Goal: Information Seeking & Learning: Learn about a topic

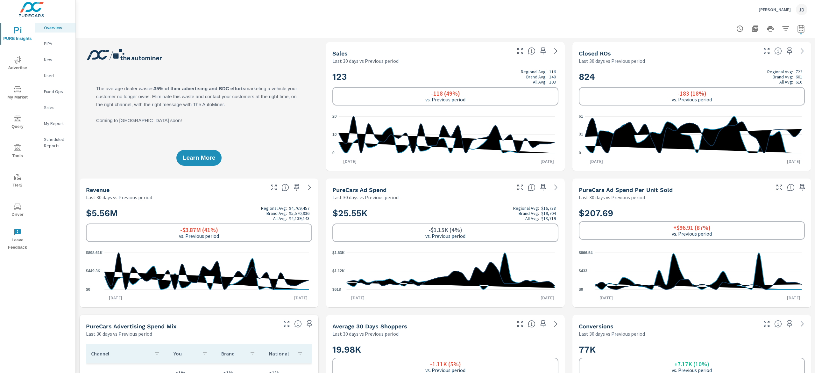
drag, startPoint x: 20, startPoint y: 60, endPoint x: 25, endPoint y: 61, distance: 4.9
click at [20, 61] on icon "nav menu" at bounding box center [18, 60] width 8 height 8
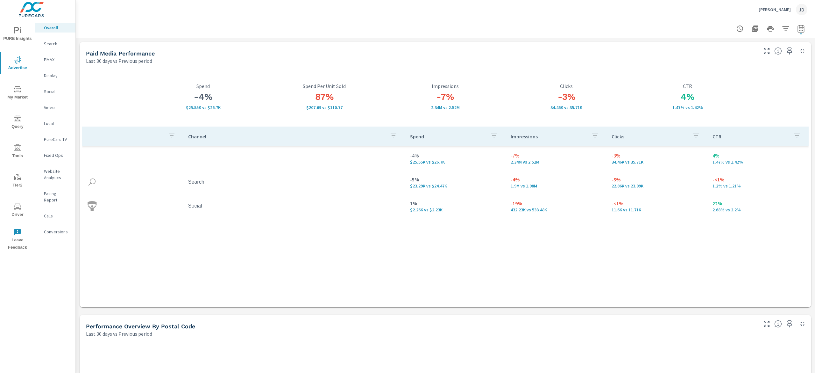
click at [20, 33] on icon "nav menu" at bounding box center [20, 30] width 1 height 5
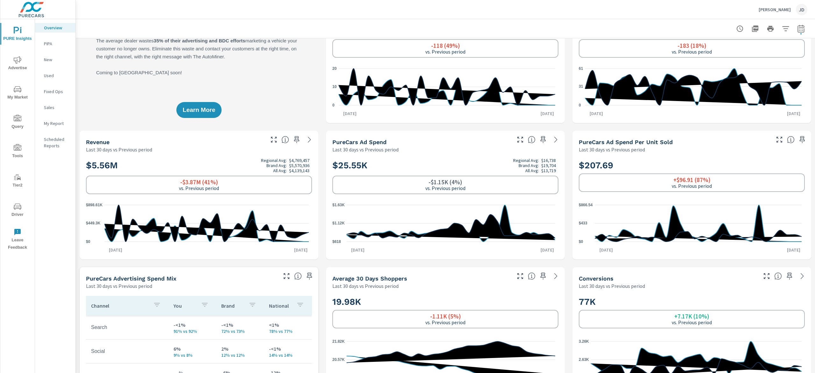
scroll to position [64, 0]
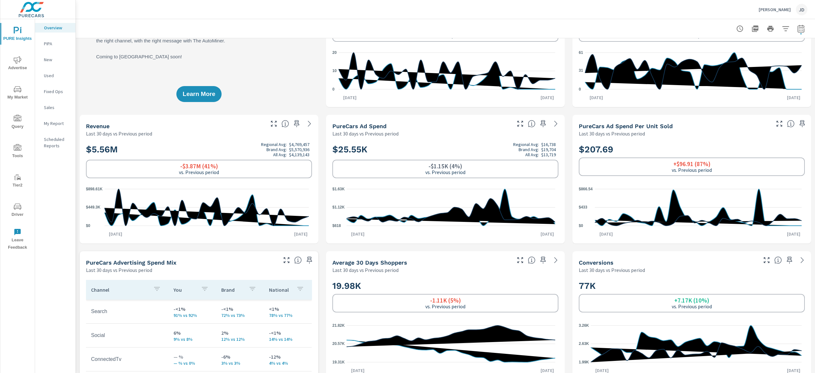
click at [53, 58] on p "New" at bounding box center [57, 59] width 26 height 6
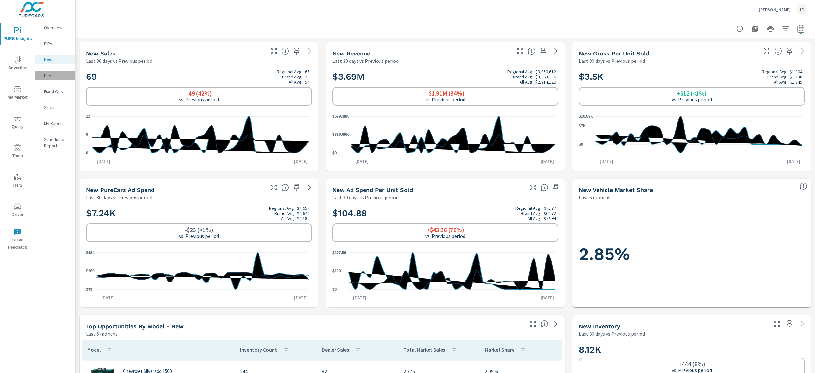
click at [54, 75] on p "Used" at bounding box center [57, 75] width 26 height 6
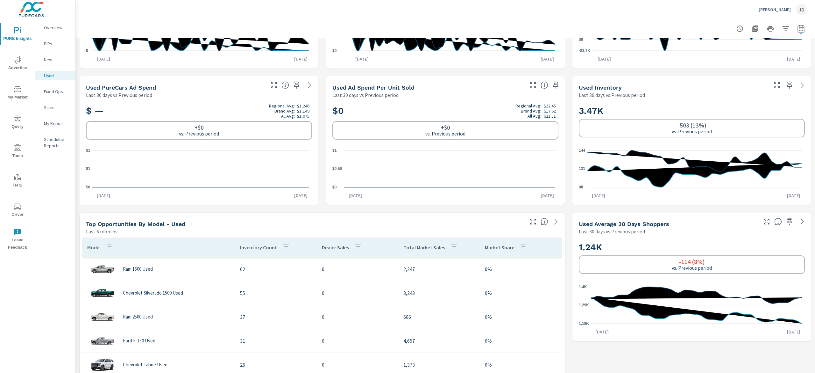
scroll to position [127, 0]
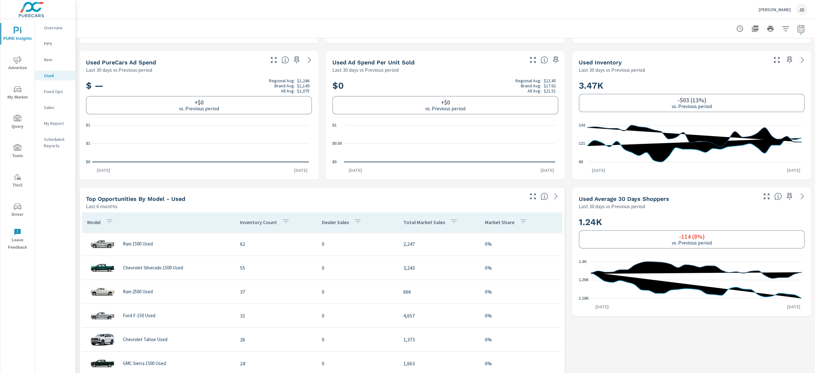
click at [53, 61] on p "New" at bounding box center [57, 59] width 26 height 6
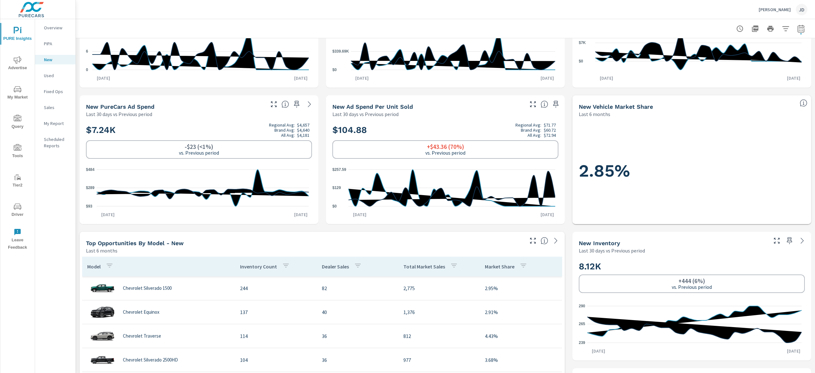
scroll to position [64, 0]
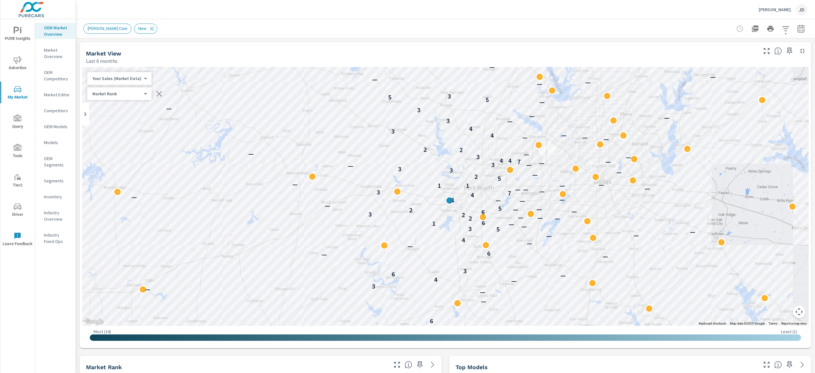
click at [797, 25] on button "button" at bounding box center [801, 28] width 13 height 13
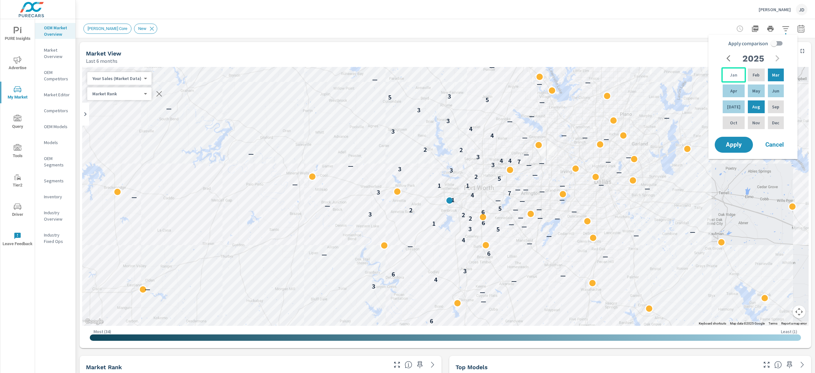
click at [733, 75] on p "Jan" at bounding box center [733, 75] width 7 height 6
click at [734, 105] on p "[DATE]" at bounding box center [734, 107] width 13 height 6
click at [775, 43] on input "Apply comparison" at bounding box center [774, 43] width 36 height 12
checkbox input "true"
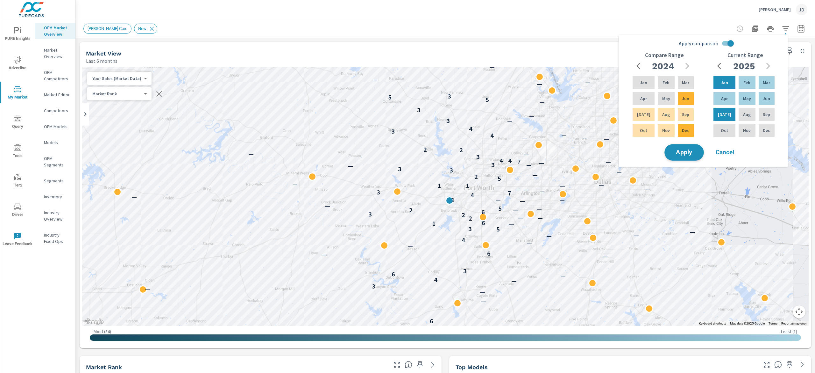
click at [683, 153] on span "Apply" at bounding box center [685, 152] width 26 height 6
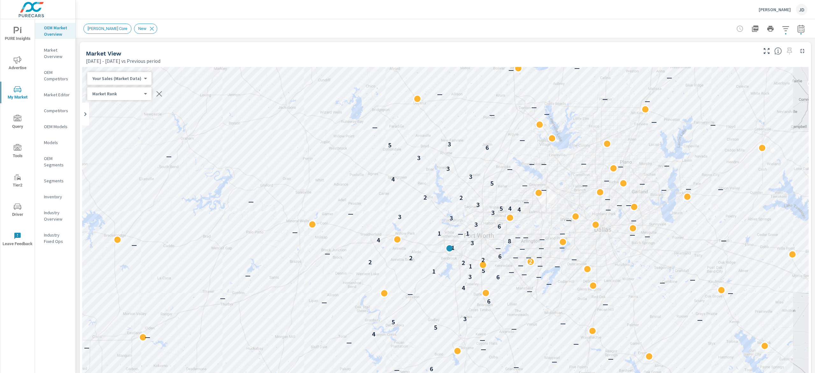
click at [798, 26] on icon "button" at bounding box center [801, 29] width 7 height 8
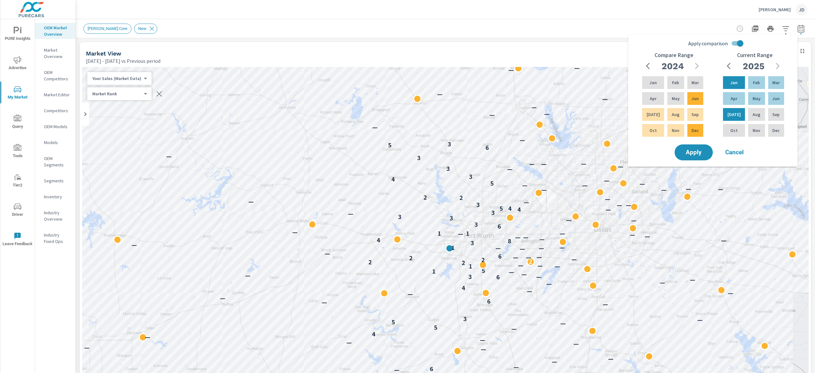
click at [426, 17] on div "Moritz Chevrolet JD" at bounding box center [445, 9] width 724 height 19
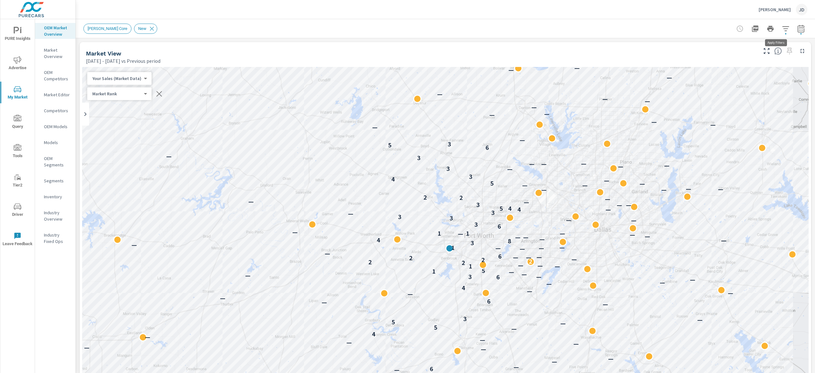
click at [782, 29] on icon "button" at bounding box center [786, 29] width 8 height 8
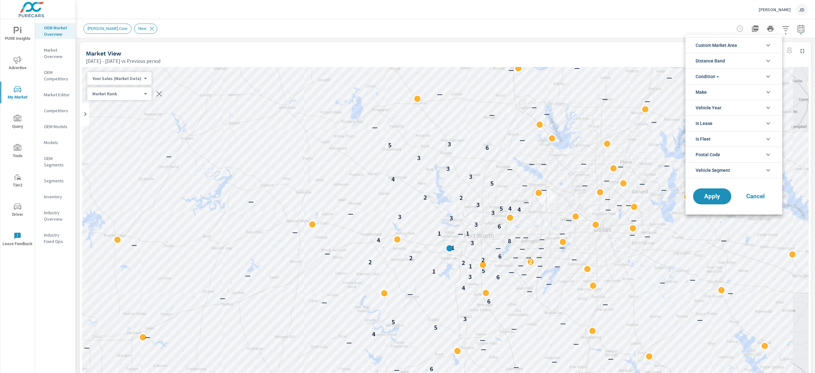
drag, startPoint x: 180, startPoint y: 18, endPoint x: 153, endPoint y: 3, distance: 30.9
click at [179, 17] on div at bounding box center [407, 186] width 815 height 373
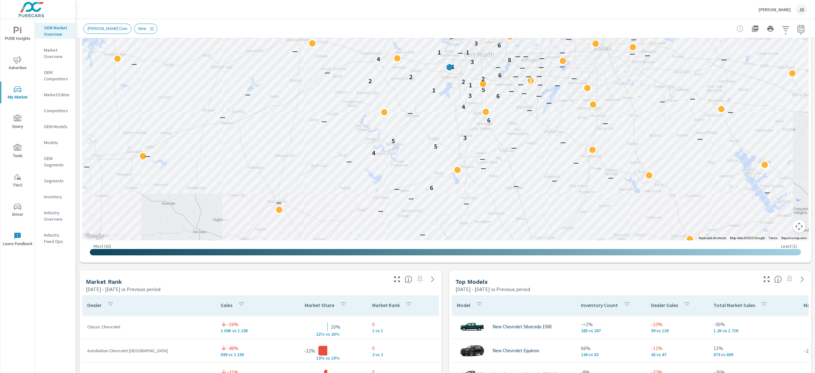
scroll to position [186, 0]
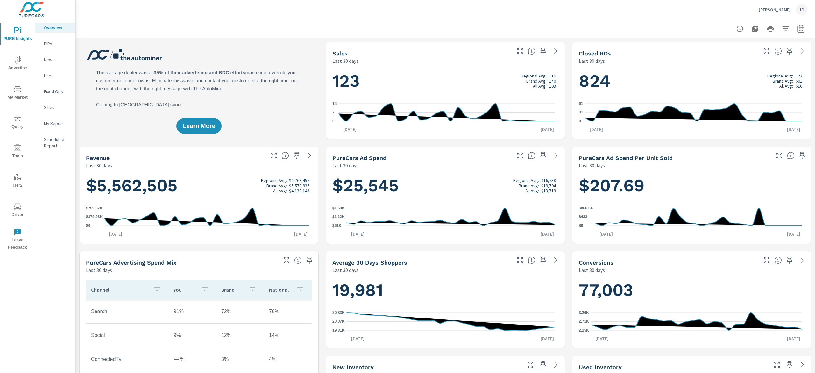
click at [798, 28] on icon "button" at bounding box center [802, 29] width 8 height 8
select select "Last 30 days"
click at [315, 18] on div "Moritz Chevrolet JD" at bounding box center [445, 9] width 724 height 19
click at [23, 93] on span "My Market" at bounding box center [17, 93] width 31 height 16
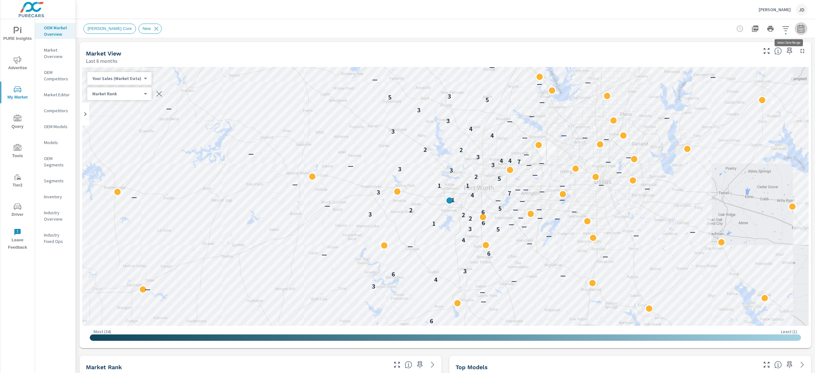
click at [798, 25] on icon "button" at bounding box center [802, 29] width 8 height 8
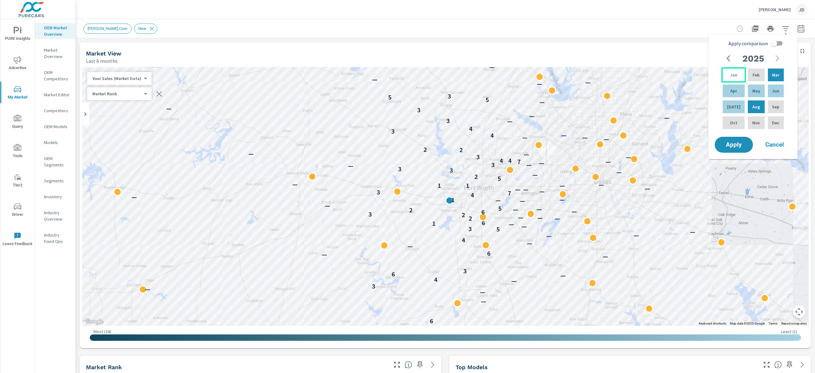
click at [735, 80] on div "Jan" at bounding box center [734, 74] width 25 height 15
click at [734, 108] on p "Jul" at bounding box center [734, 107] width 13 height 6
click at [780, 37] on input "Apply comparison" at bounding box center [774, 43] width 36 height 12
checkbox input "true"
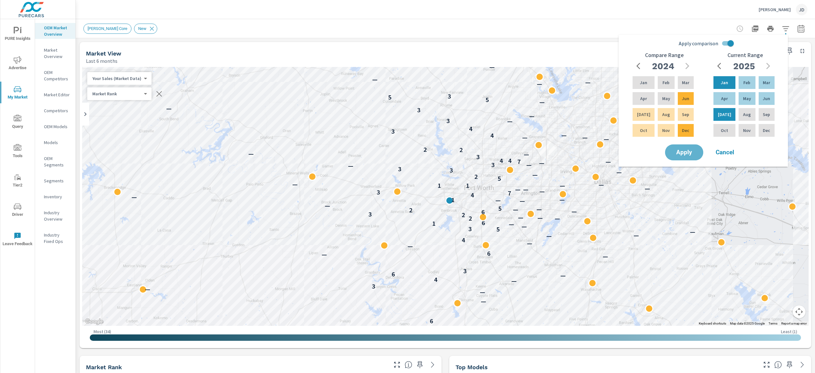
click at [687, 160] on button "Apply" at bounding box center [684, 152] width 38 height 16
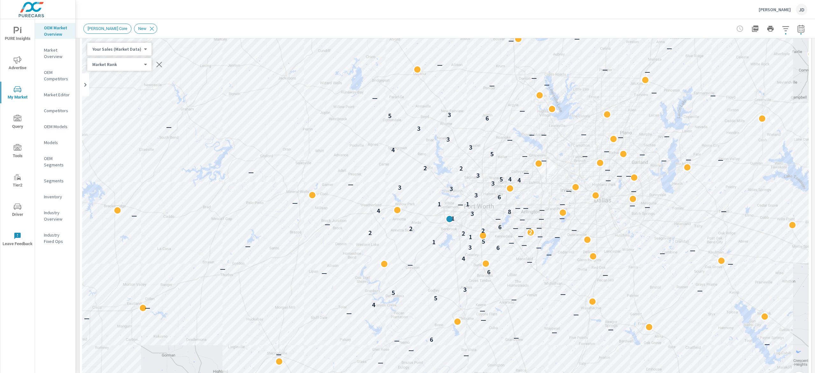
scroll to position [5, 0]
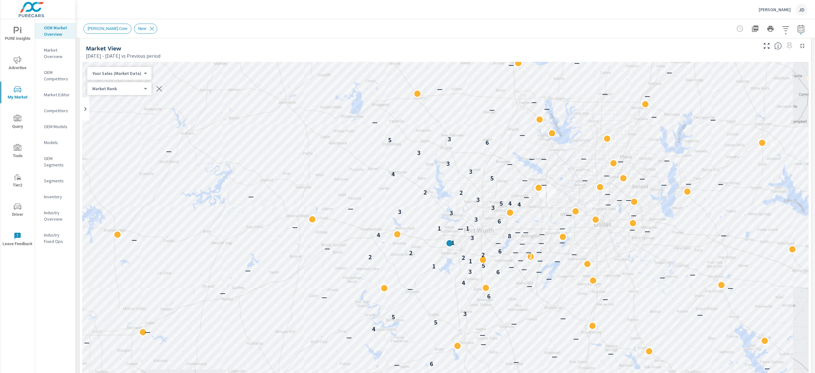
click at [798, 29] on icon "button" at bounding box center [802, 29] width 8 height 8
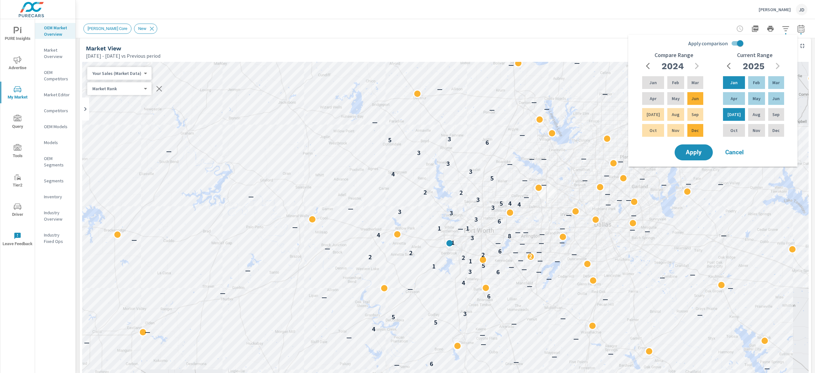
drag, startPoint x: 628, startPoint y: 19, endPoint x: 631, endPoint y: 19, distance: 3.8
click at [628, 19] on div "Moritz Chevy Core New" at bounding box center [445, 28] width 724 height 19
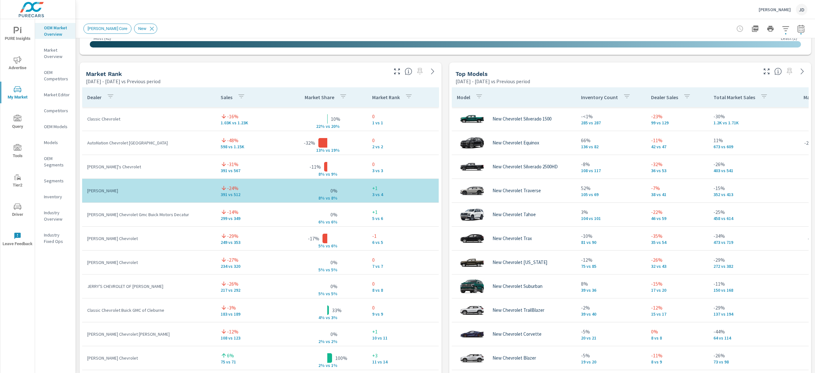
scroll to position [268, 0]
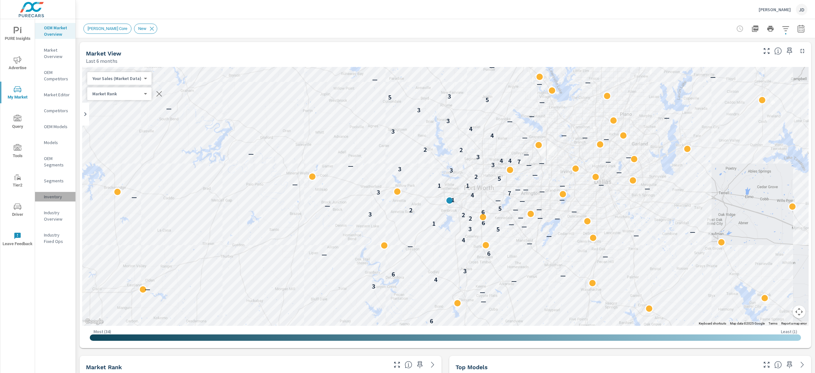
click at [58, 193] on p "Inventory" at bounding box center [57, 196] width 26 height 6
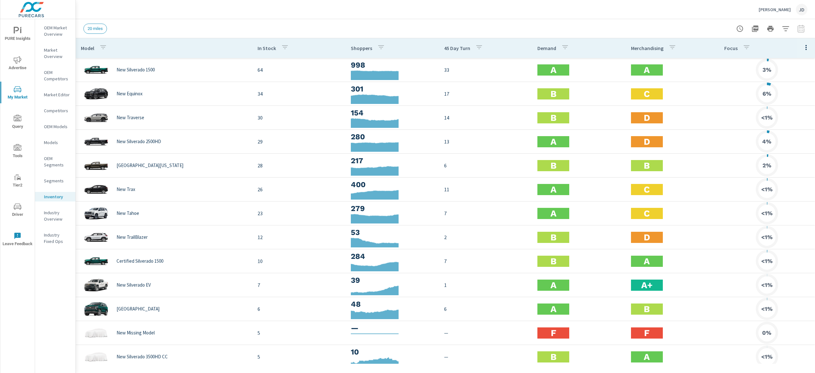
click at [787, 26] on icon "button" at bounding box center [786, 28] width 7 height 5
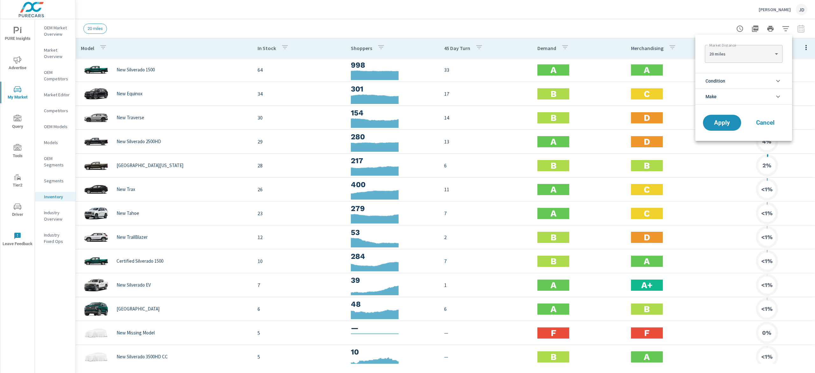
click at [765, 86] on li "Condition" at bounding box center [744, 81] width 97 height 16
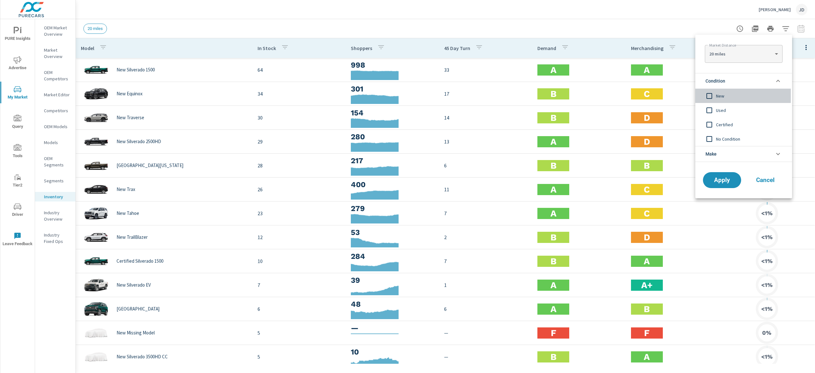
click at [716, 97] on span "New" at bounding box center [751, 96] width 70 height 8
click at [716, 183] on span "Apply" at bounding box center [722, 180] width 26 height 6
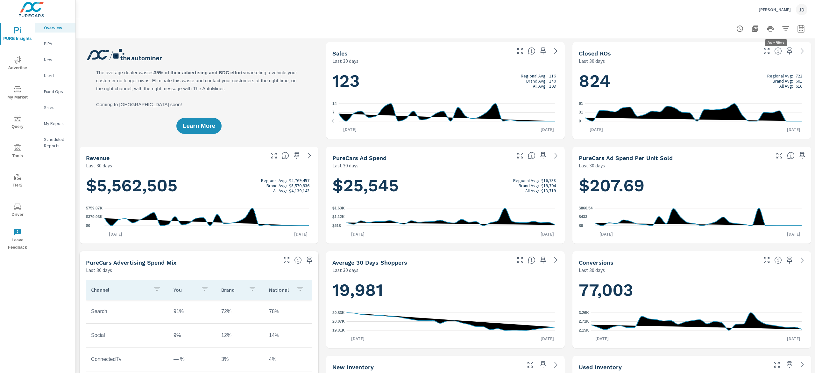
click at [780, 24] on button "button" at bounding box center [786, 28] width 13 height 13
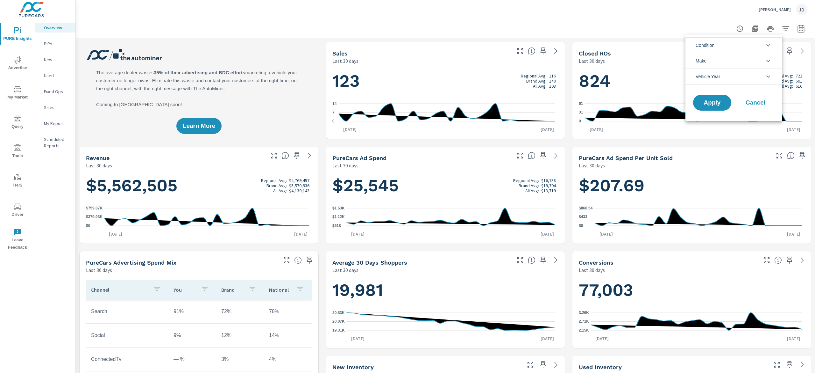
click at [763, 45] on li "Condition" at bounding box center [734, 45] width 97 height 16
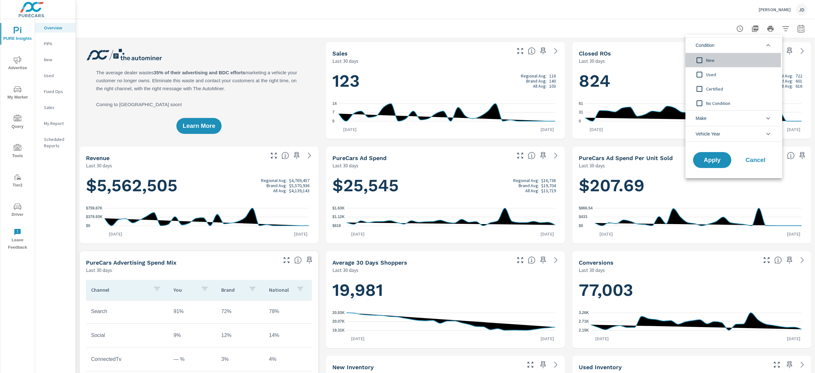
click at [707, 60] on span "New" at bounding box center [742, 60] width 70 height 8
click at [722, 159] on span "Apply" at bounding box center [713, 160] width 26 height 6
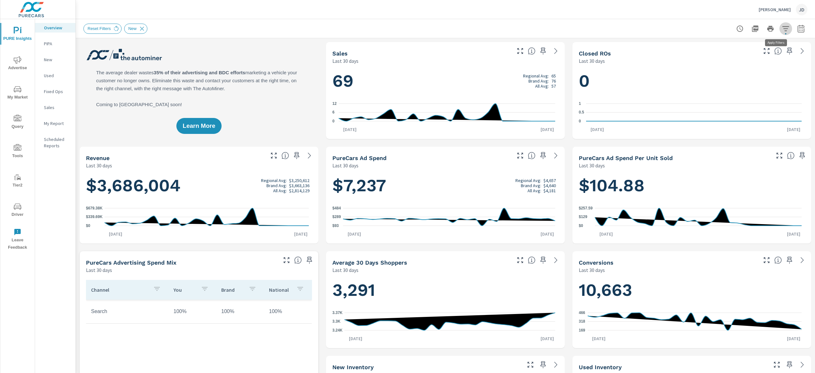
click at [781, 29] on button "button" at bounding box center [786, 28] width 13 height 13
click at [759, 47] on li "Condition" at bounding box center [734, 45] width 97 height 16
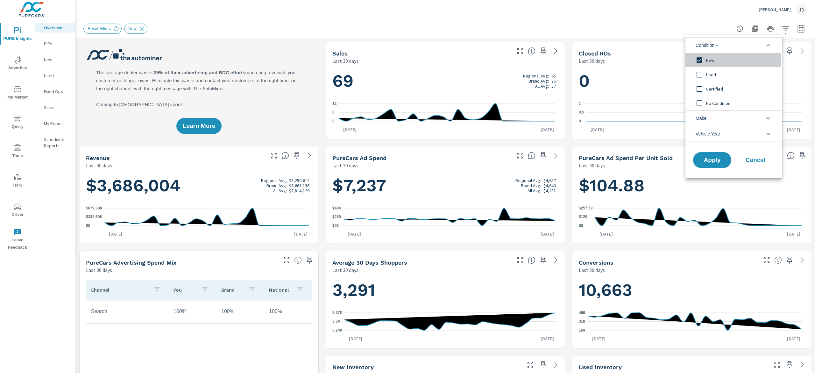
click at [700, 58] on input "filter options" at bounding box center [699, 60] width 13 height 13
click at [721, 160] on span "Apply" at bounding box center [713, 160] width 26 height 6
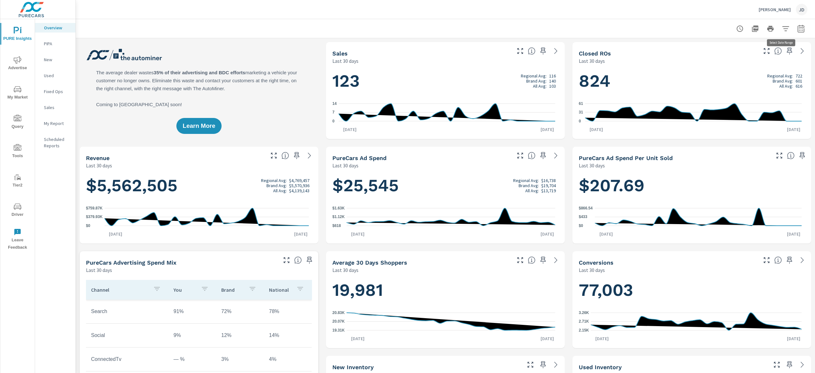
click at [798, 25] on icon "button" at bounding box center [801, 29] width 7 height 8
select select "Last 30 days"
click at [732, 73] on p "+ Add comparison" at bounding box center [747, 72] width 82 height 8
select select "Previous period"
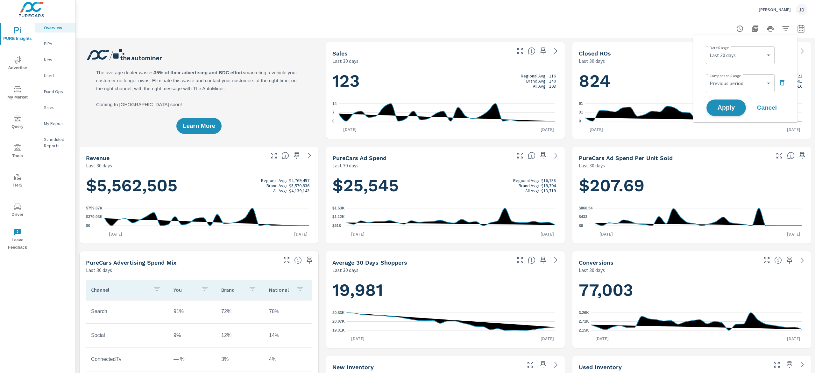
click at [727, 111] on span "Apply" at bounding box center [727, 108] width 26 height 6
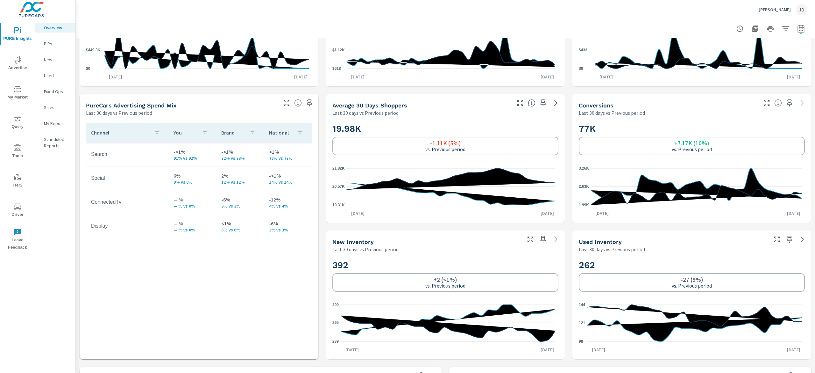
scroll to position [222, 0]
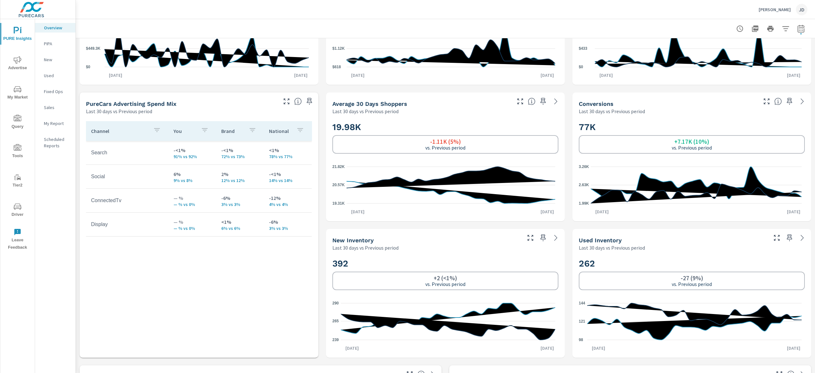
click at [49, 61] on p "New" at bounding box center [57, 59] width 26 height 6
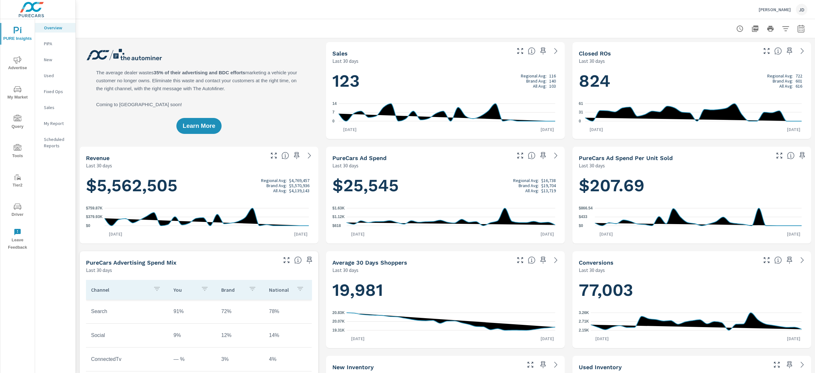
click at [22, 94] on span "My Market" at bounding box center [17, 93] width 31 height 16
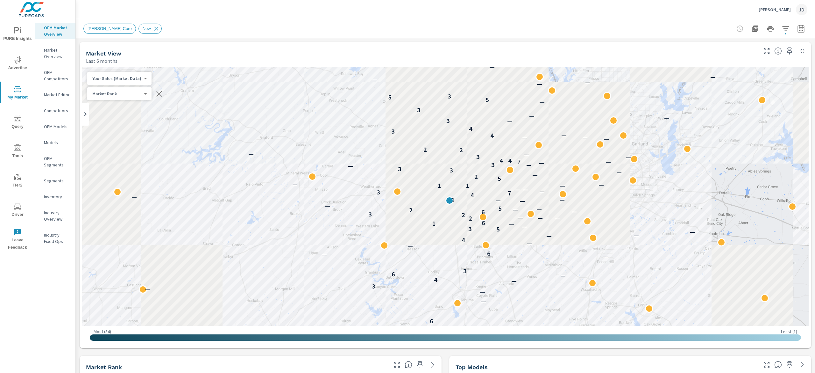
click at [60, 192] on div "Inventory" at bounding box center [55, 197] width 40 height 10
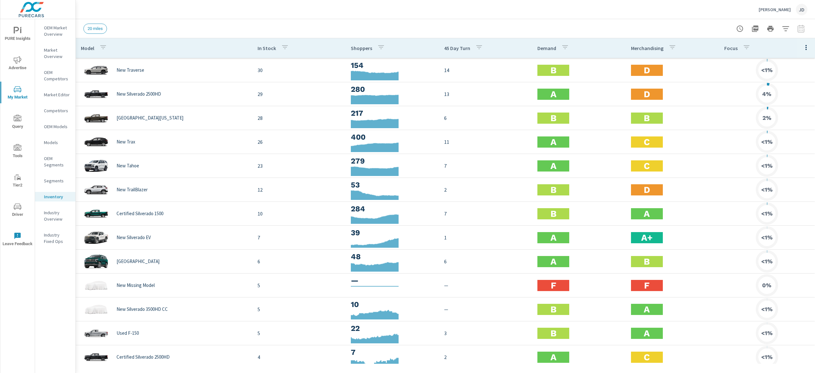
scroll to position [28, 0]
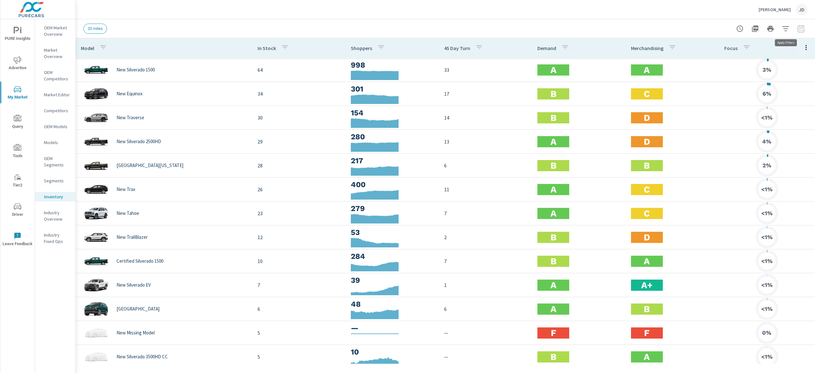
click at [786, 28] on icon "button" at bounding box center [786, 28] width 7 height 5
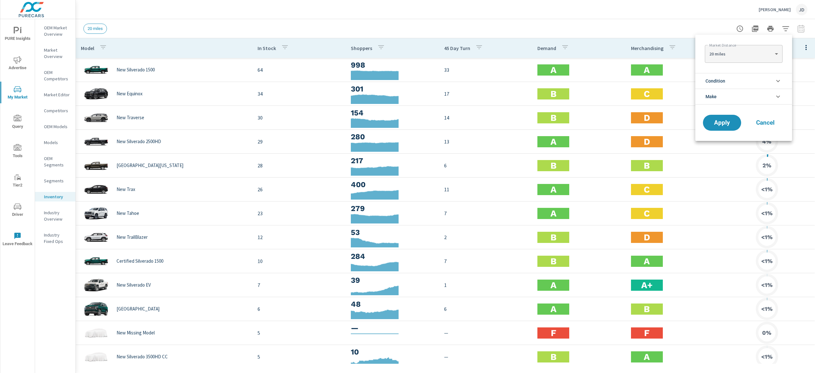
click at [751, 81] on li "Condition" at bounding box center [744, 81] width 97 height 16
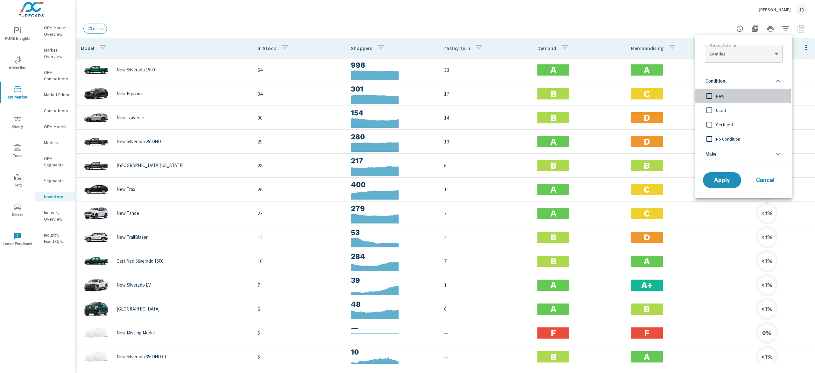
click at [731, 97] on span "New" at bounding box center [751, 96] width 70 height 8
click at [731, 178] on span "Apply" at bounding box center [722, 180] width 26 height 6
